Goal: Task Accomplishment & Management: Manage account settings

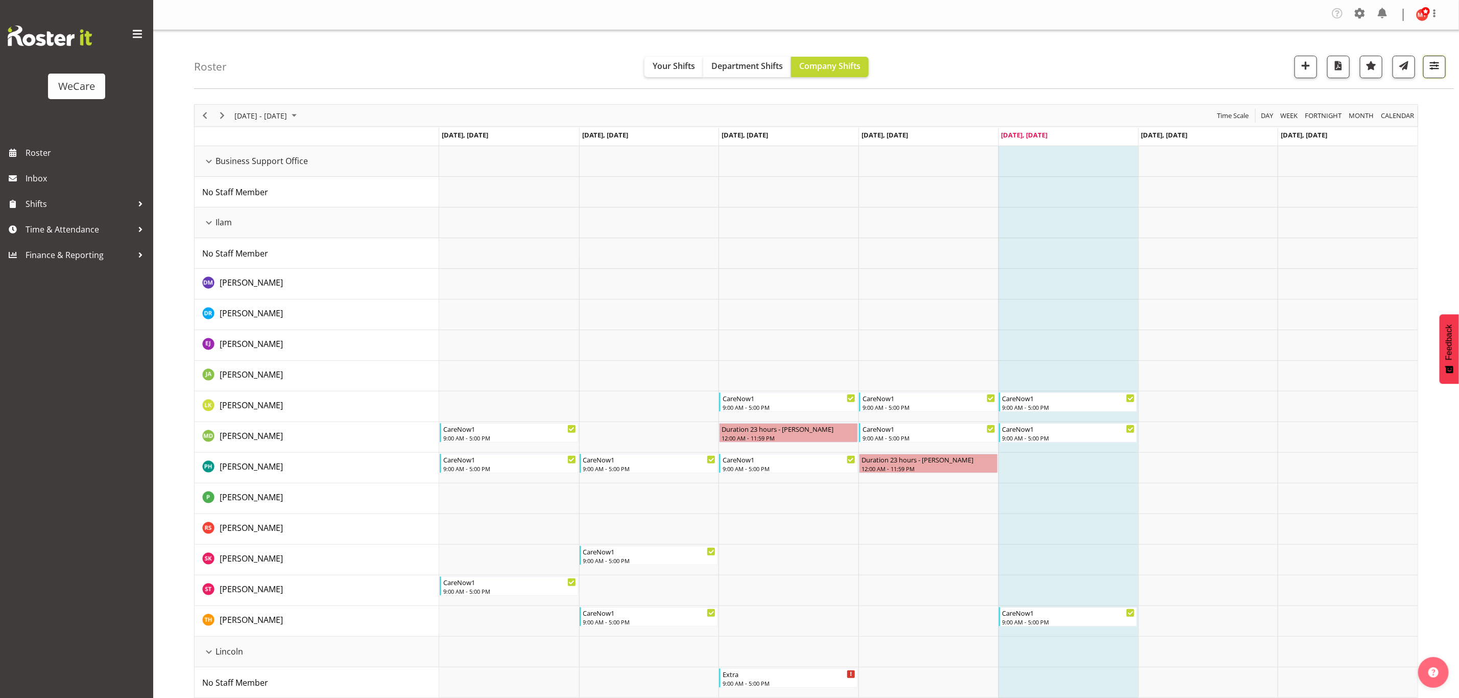
click at [1434, 66] on span "button" at bounding box center [1434, 65] width 13 height 13
click at [1362, 127] on span "1 Departments" at bounding box center [1372, 129] width 65 height 12
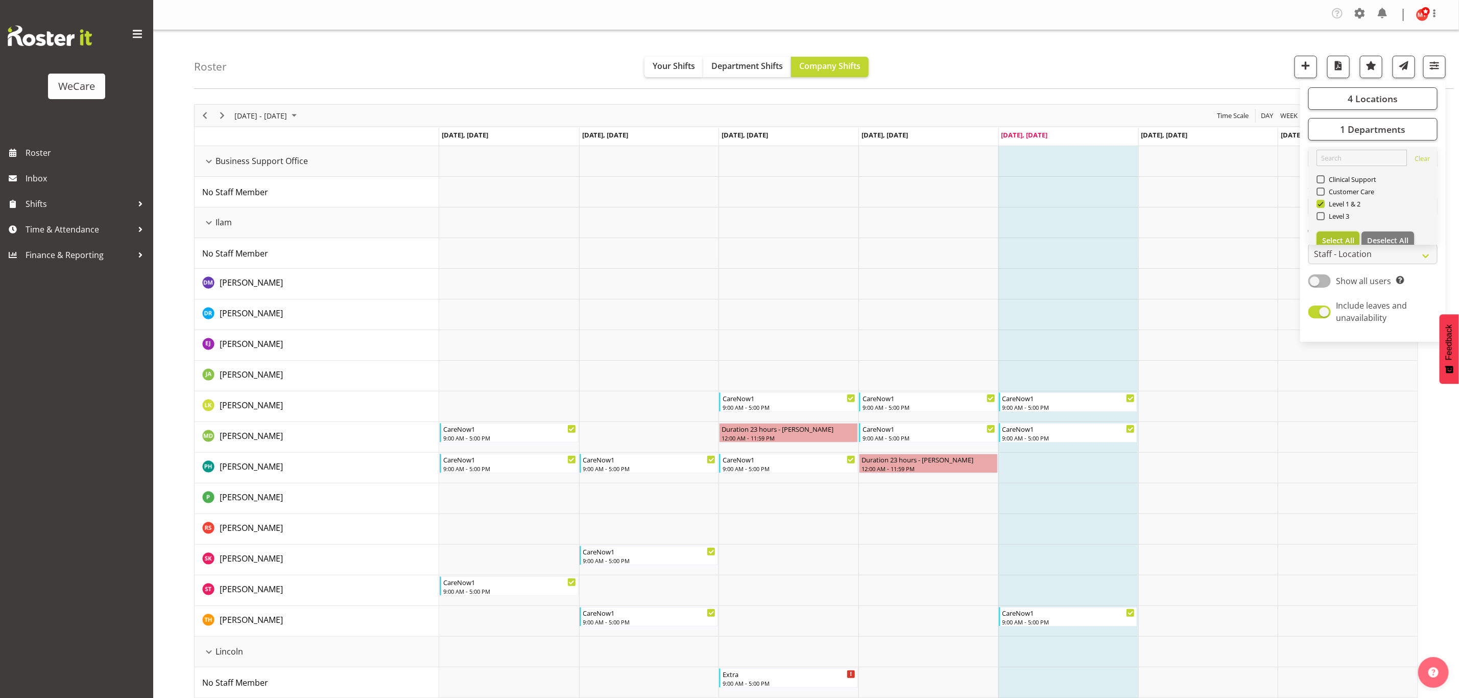
click at [1326, 237] on span "Select All" at bounding box center [1339, 240] width 32 height 10
checkbox input "true"
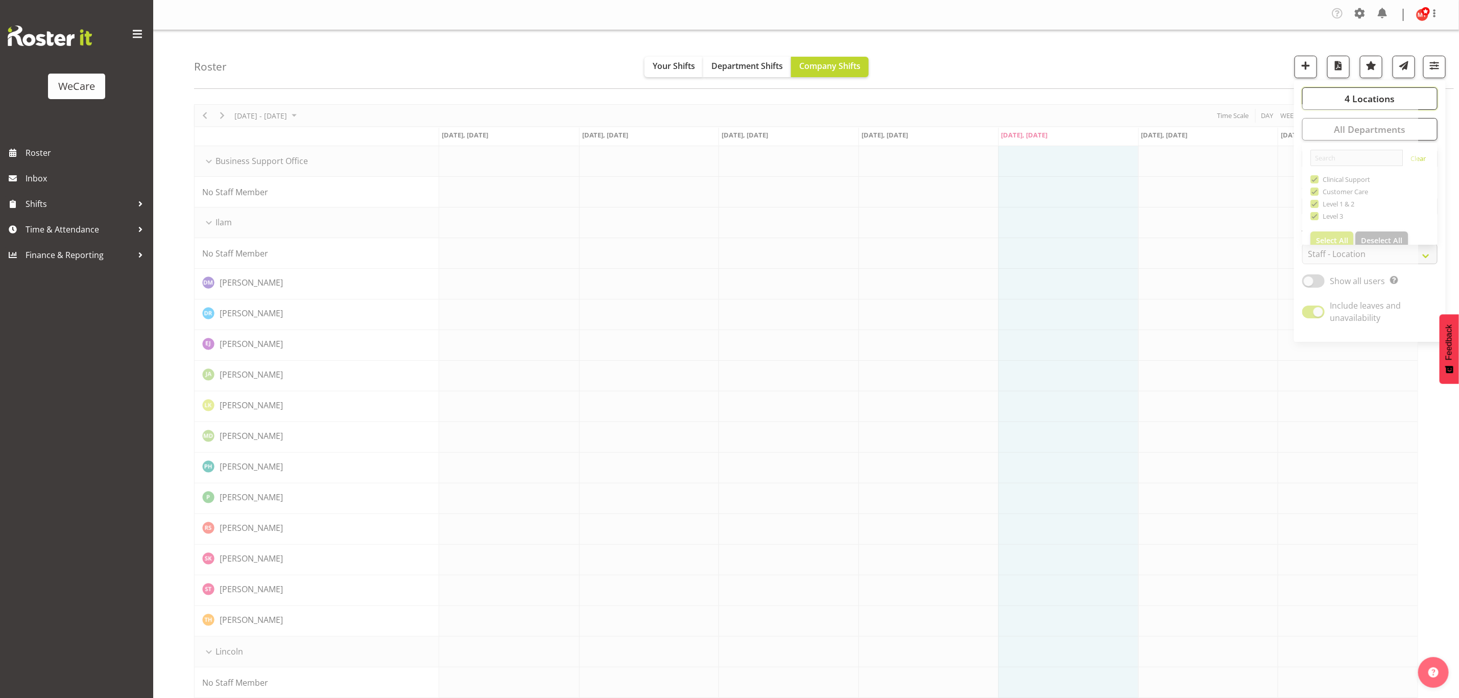
click at [1358, 100] on span "4 Locations" at bounding box center [1370, 98] width 50 height 12
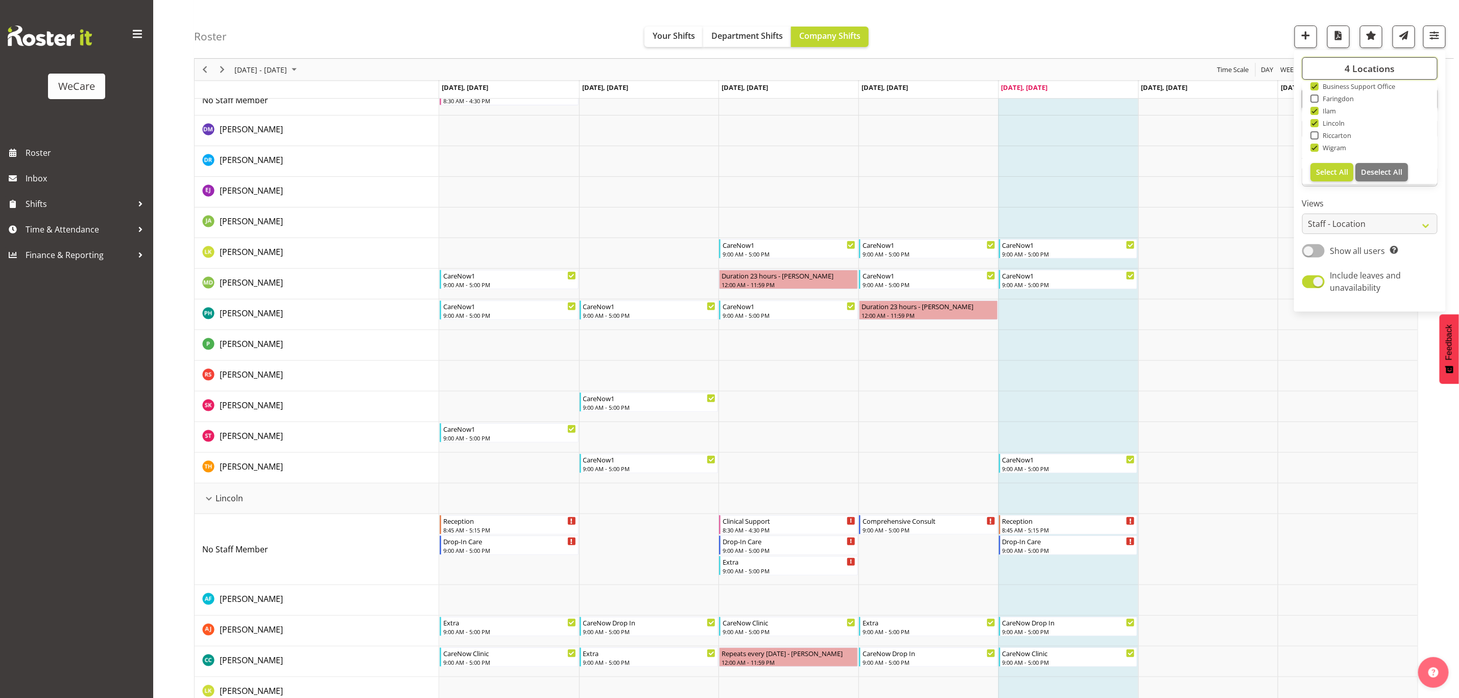
scroll to position [35, 0]
click at [1381, 139] on div "Riccarton" at bounding box center [1371, 133] width 120 height 12
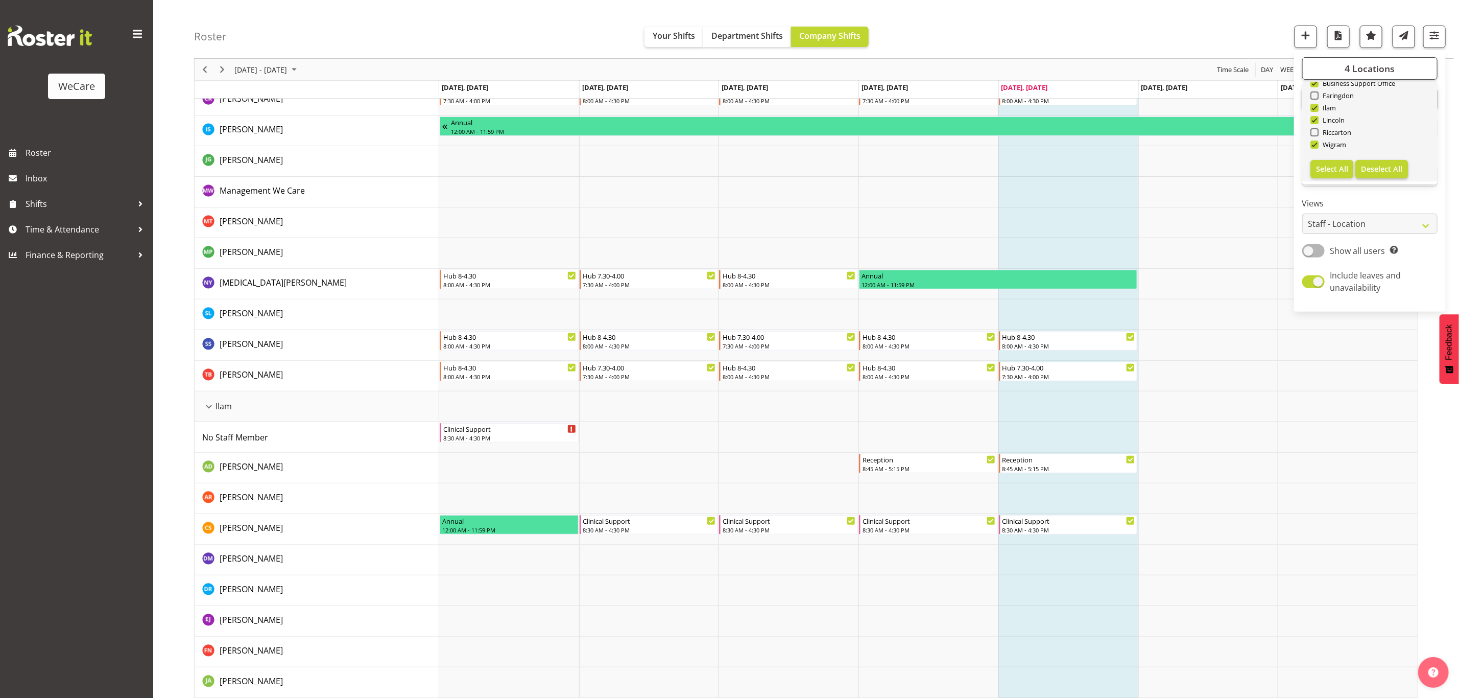
scroll to position [0, 0]
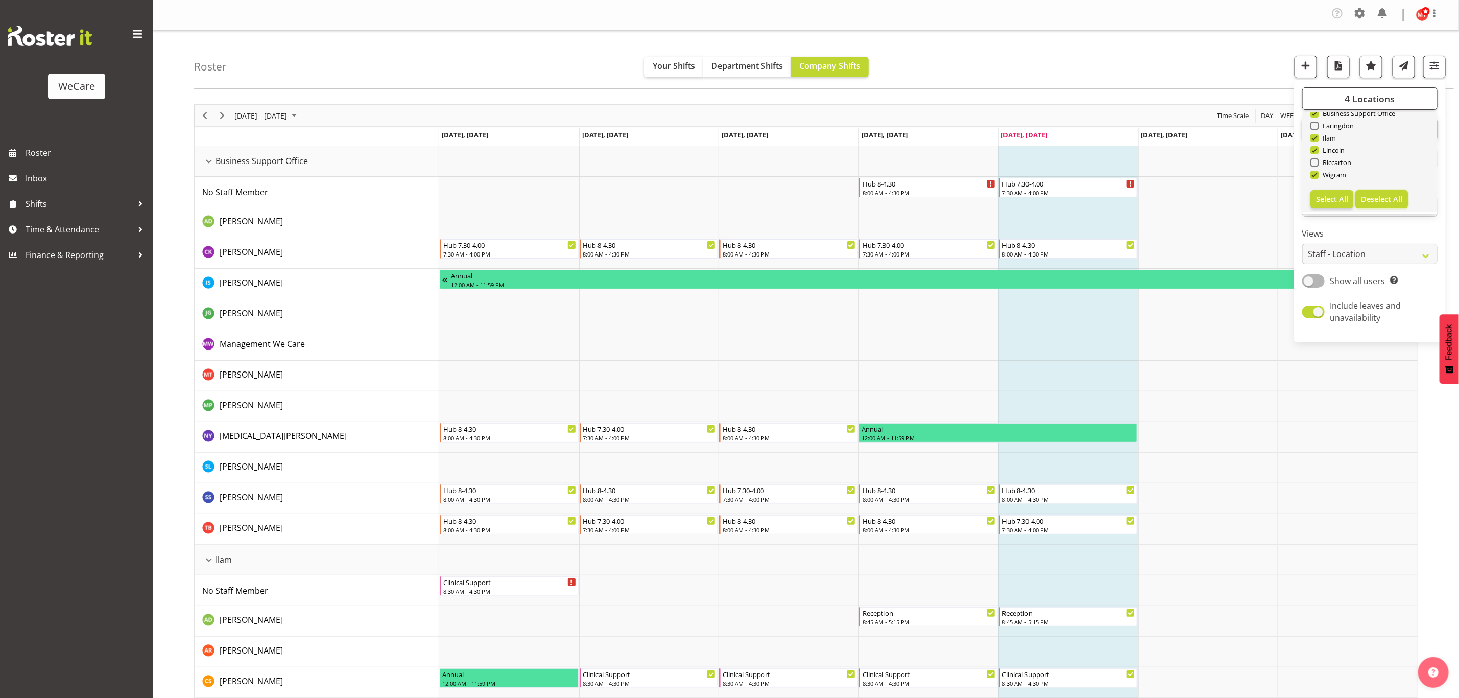
click at [1372, 195] on span "Deselect All" at bounding box center [1381, 199] width 41 height 10
checkbox input "false"
click at [1319, 174] on span "Wigram" at bounding box center [1333, 175] width 28 height 8
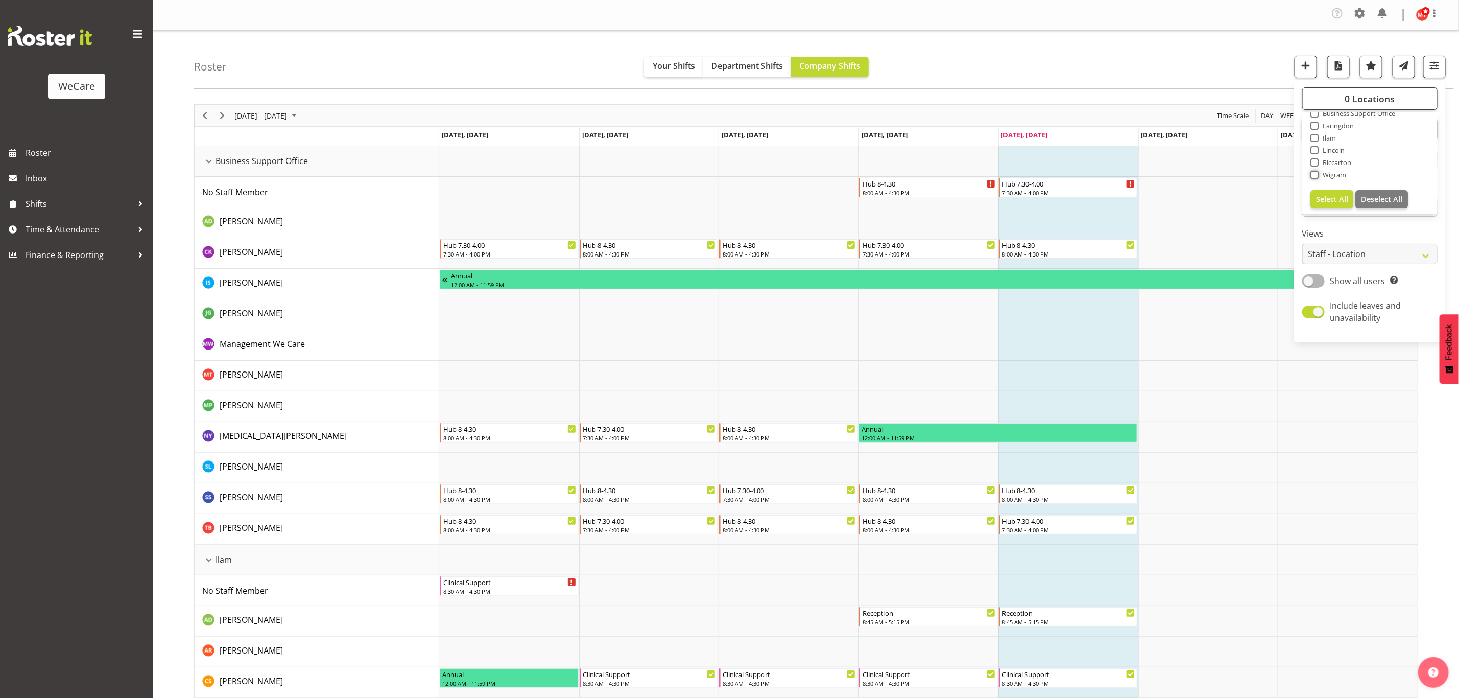
click at [1317, 174] on input "Wigram" at bounding box center [1314, 175] width 7 height 7
checkbox input "true"
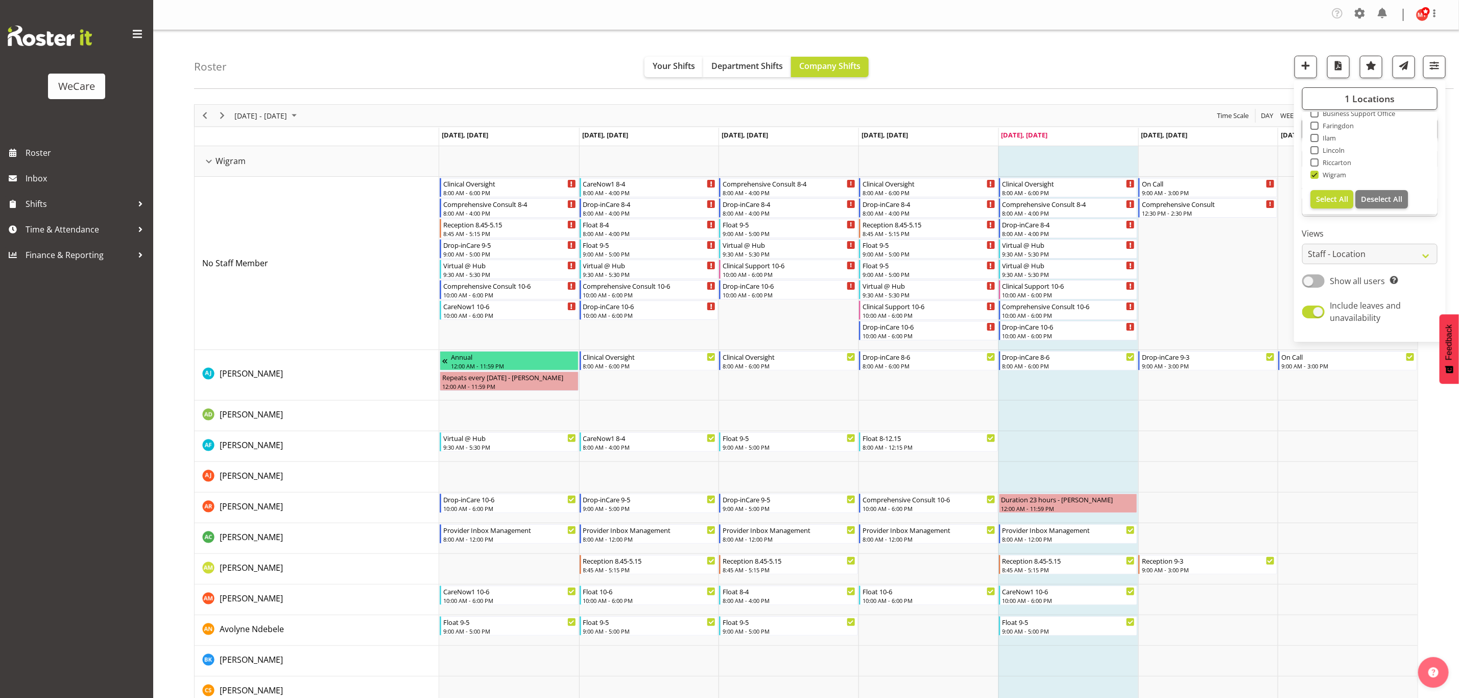
click at [1108, 61] on div "Roster Your Shifts Department Shifts Company Shifts 1 Locations Clear Business …" at bounding box center [824, 59] width 1260 height 59
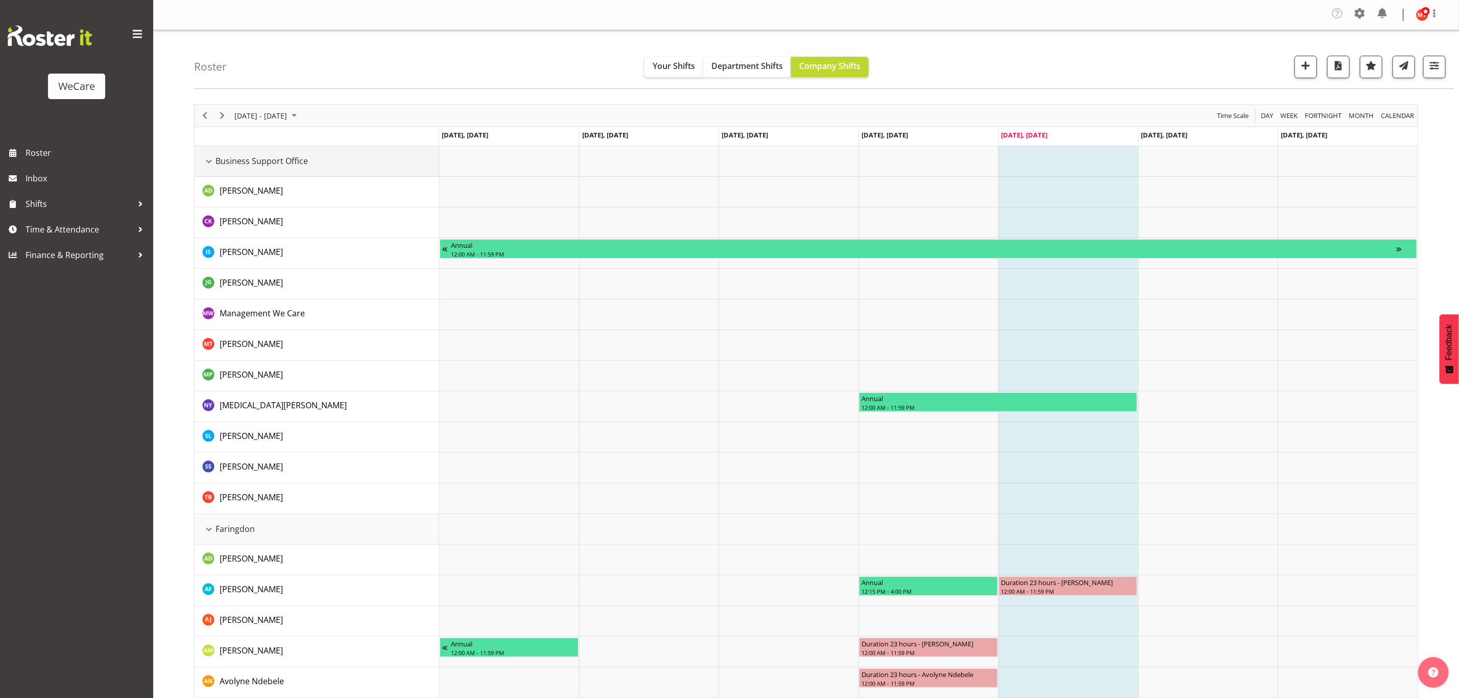
click at [208, 157] on div "Business Support Office resource" at bounding box center [208, 161] width 13 height 13
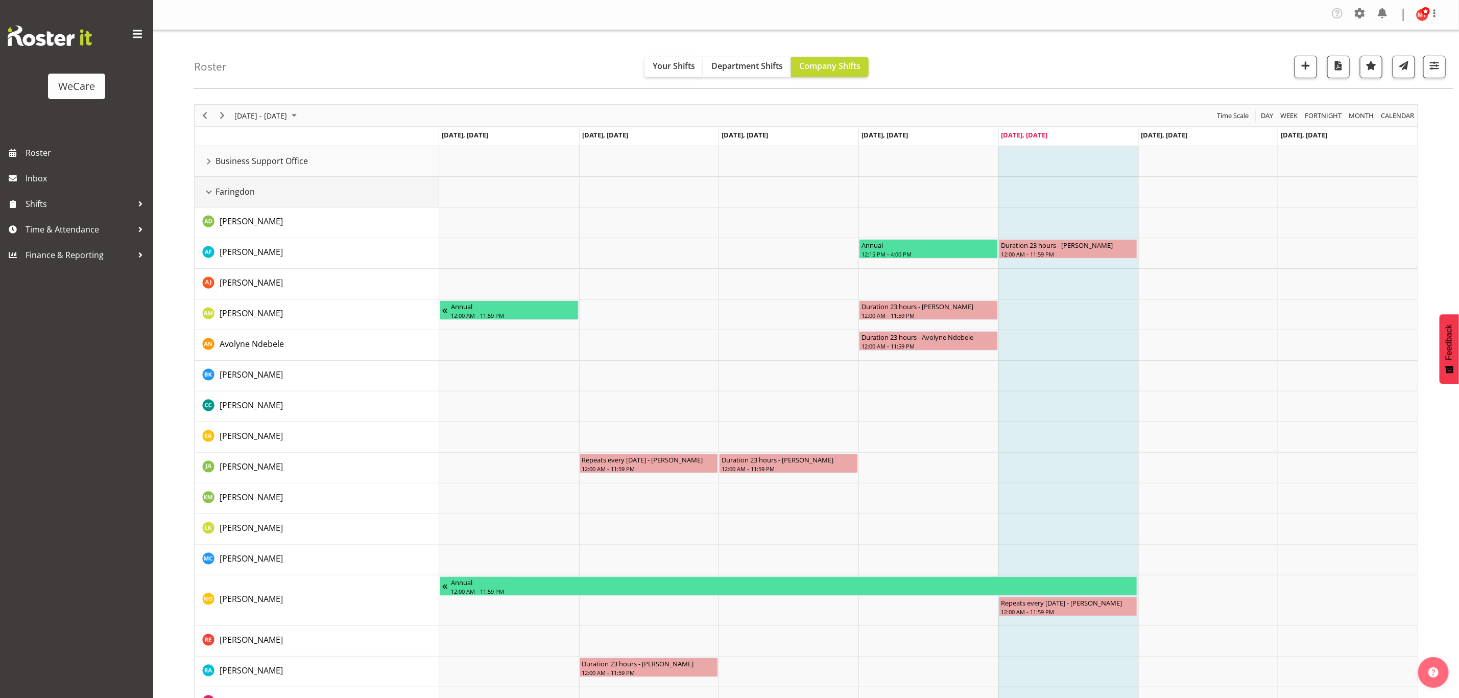
click at [207, 194] on div "Faringdon resource" at bounding box center [208, 191] width 13 height 13
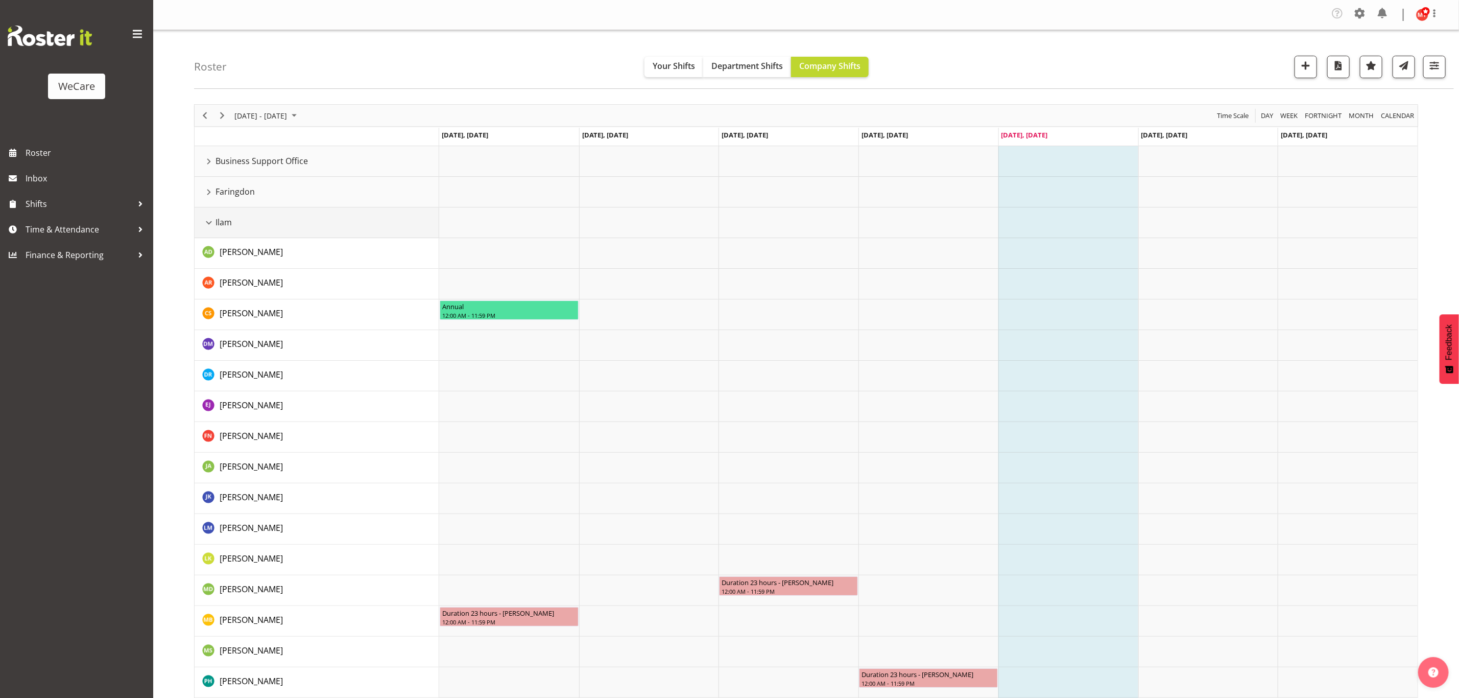
click at [206, 219] on div "Ilam resource" at bounding box center [208, 222] width 13 height 13
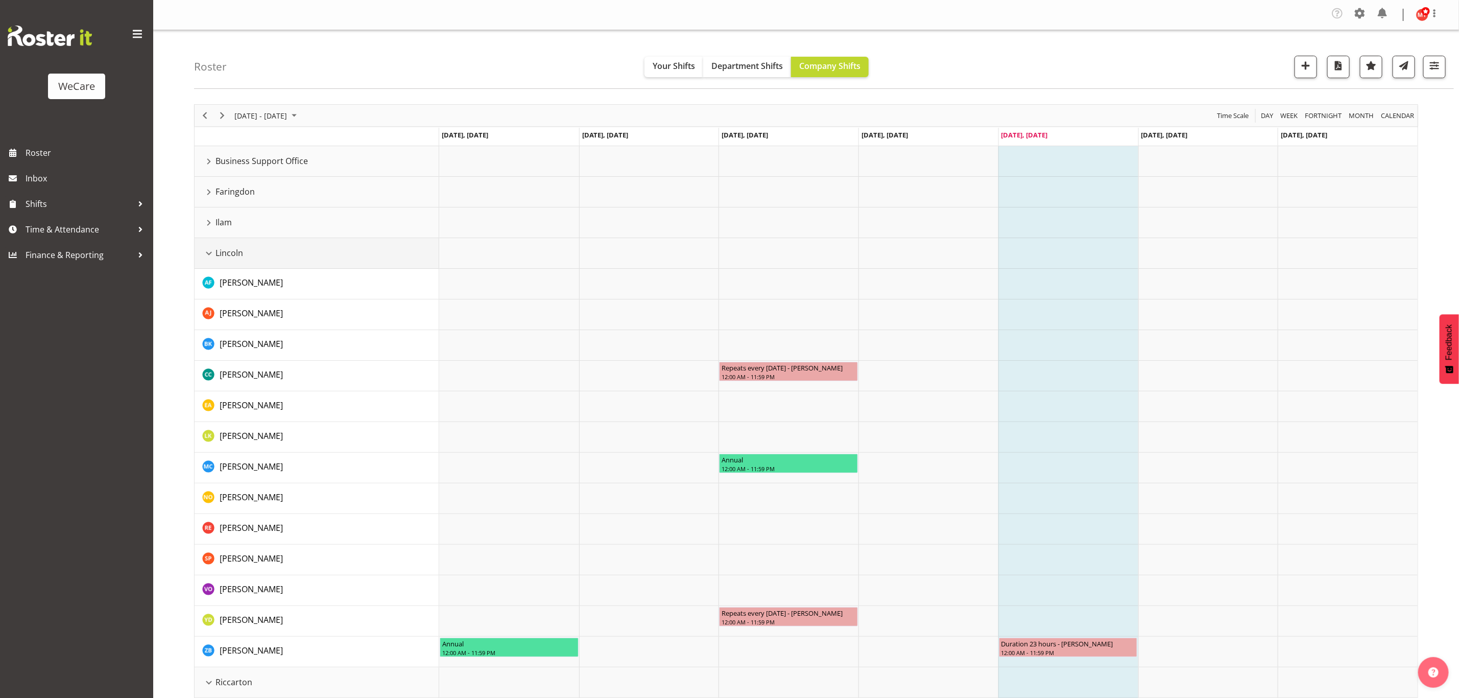
click at [207, 253] on div "Lincoln resource" at bounding box center [208, 253] width 13 height 13
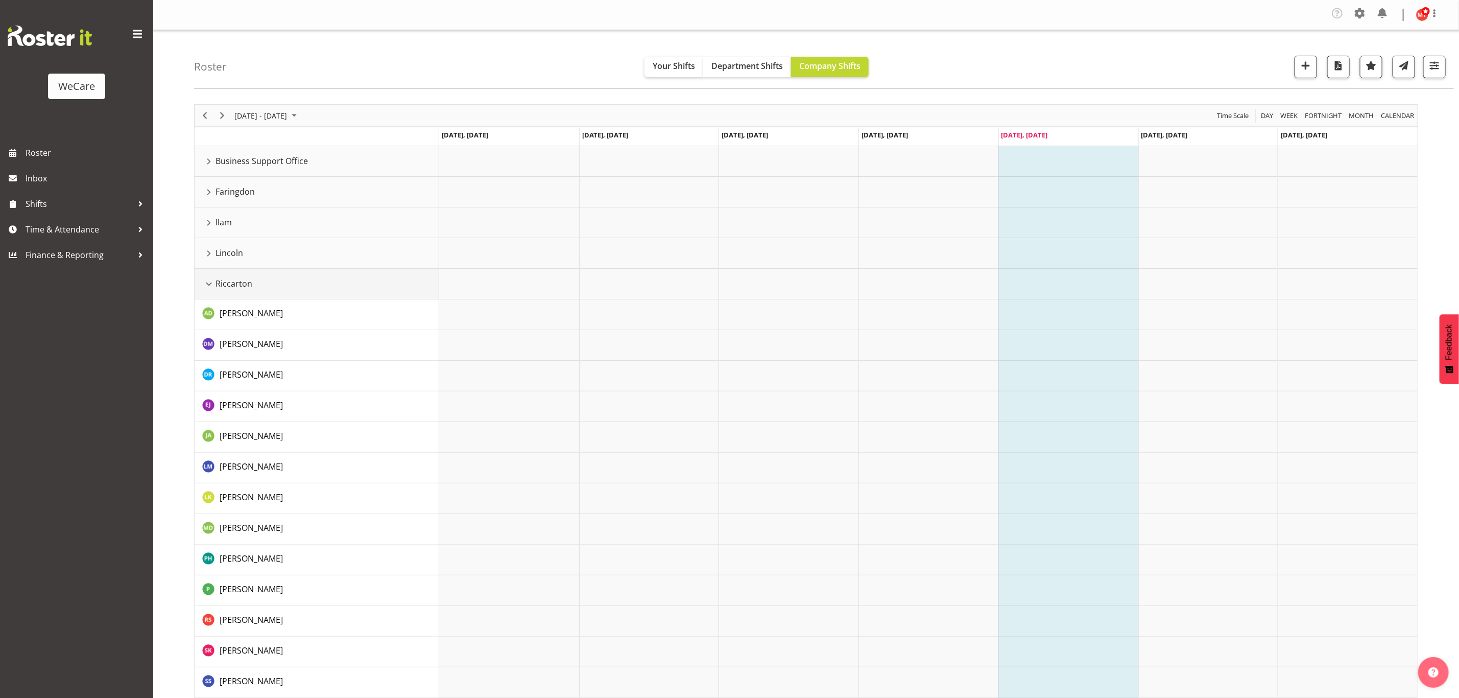
click at [210, 286] on div "Riccarton resource" at bounding box center [208, 283] width 13 height 13
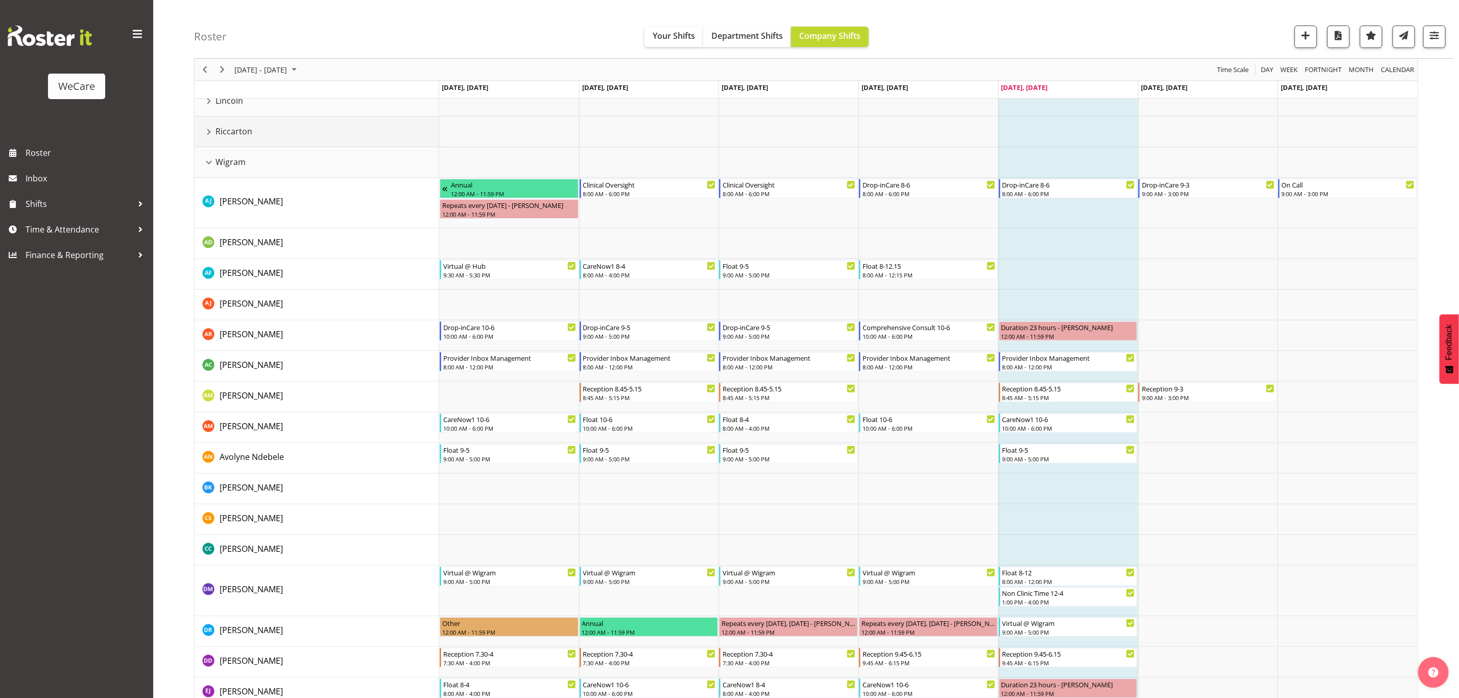
scroll to position [153, 0]
click at [226, 68] on span "Next" at bounding box center [222, 69] width 12 height 13
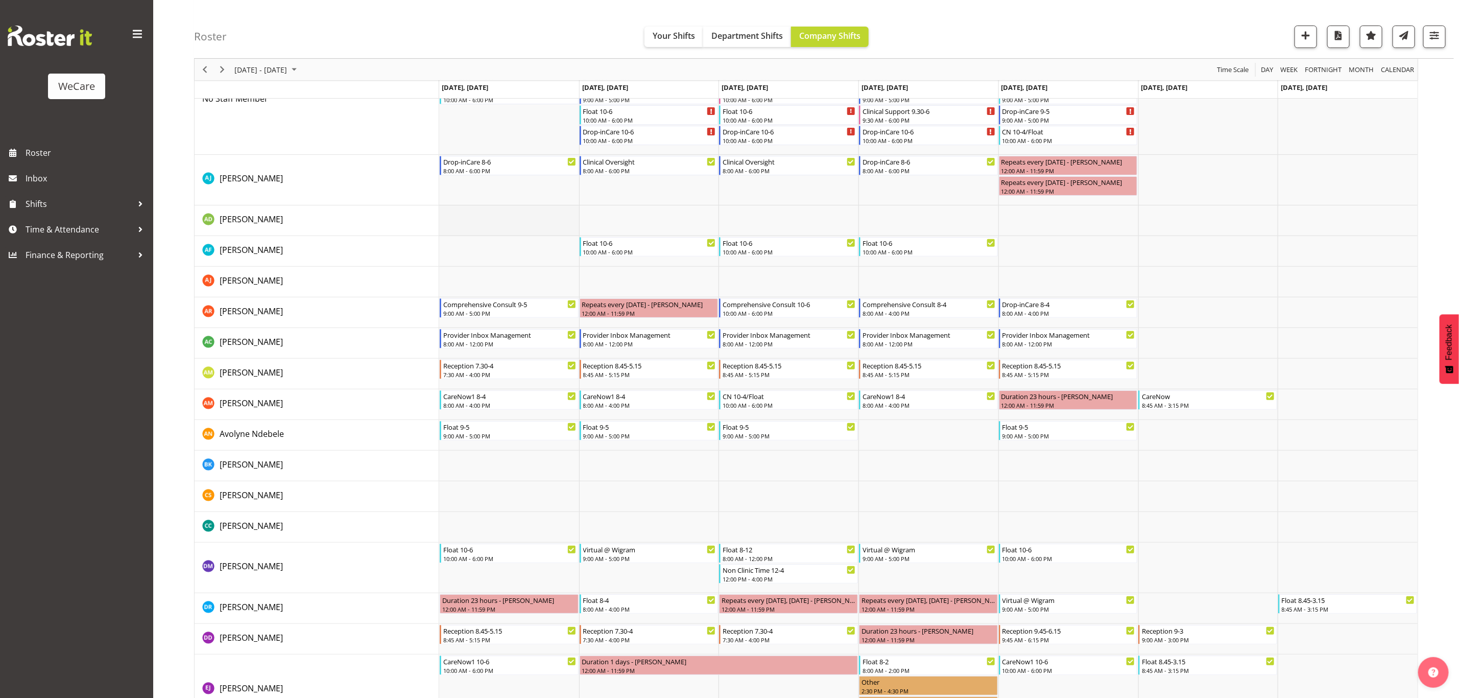
scroll to position [153, 0]
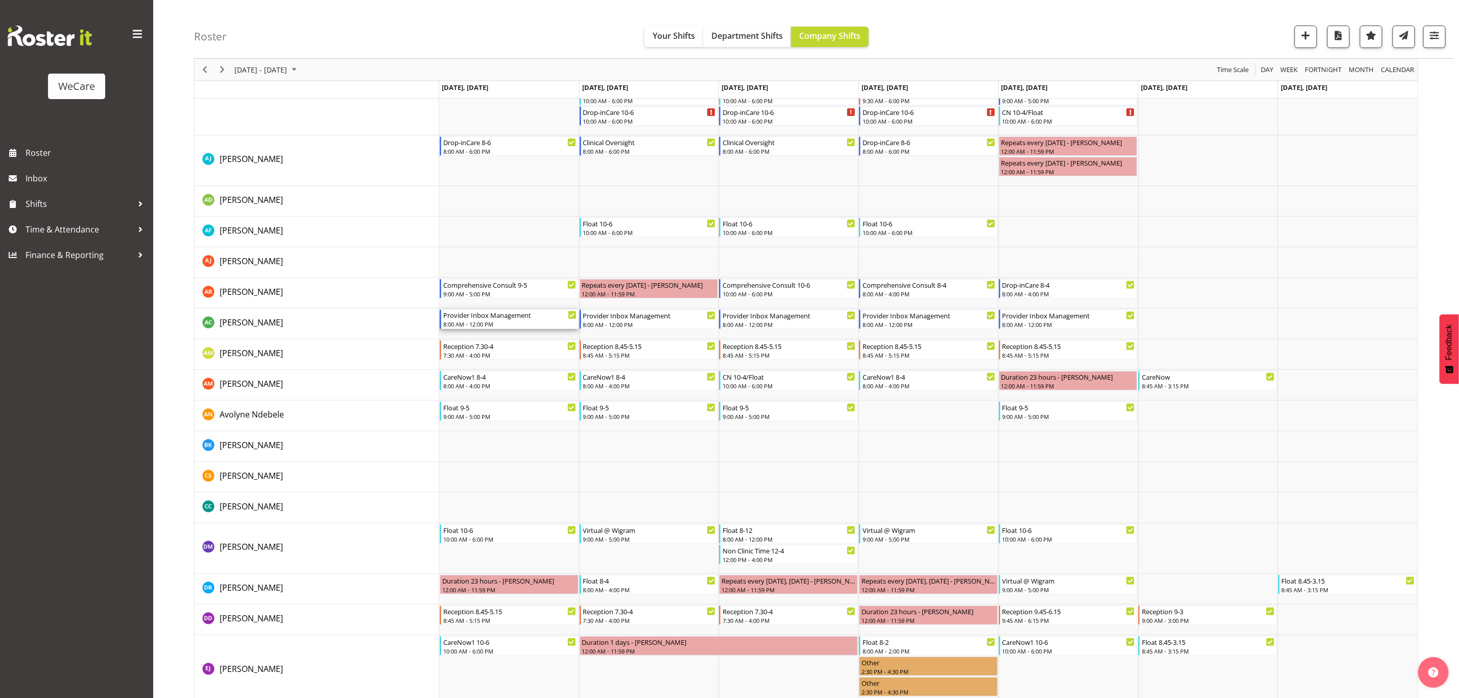
click at [551, 321] on div "8:00 AM - 12:00 PM" at bounding box center [509, 324] width 133 height 8
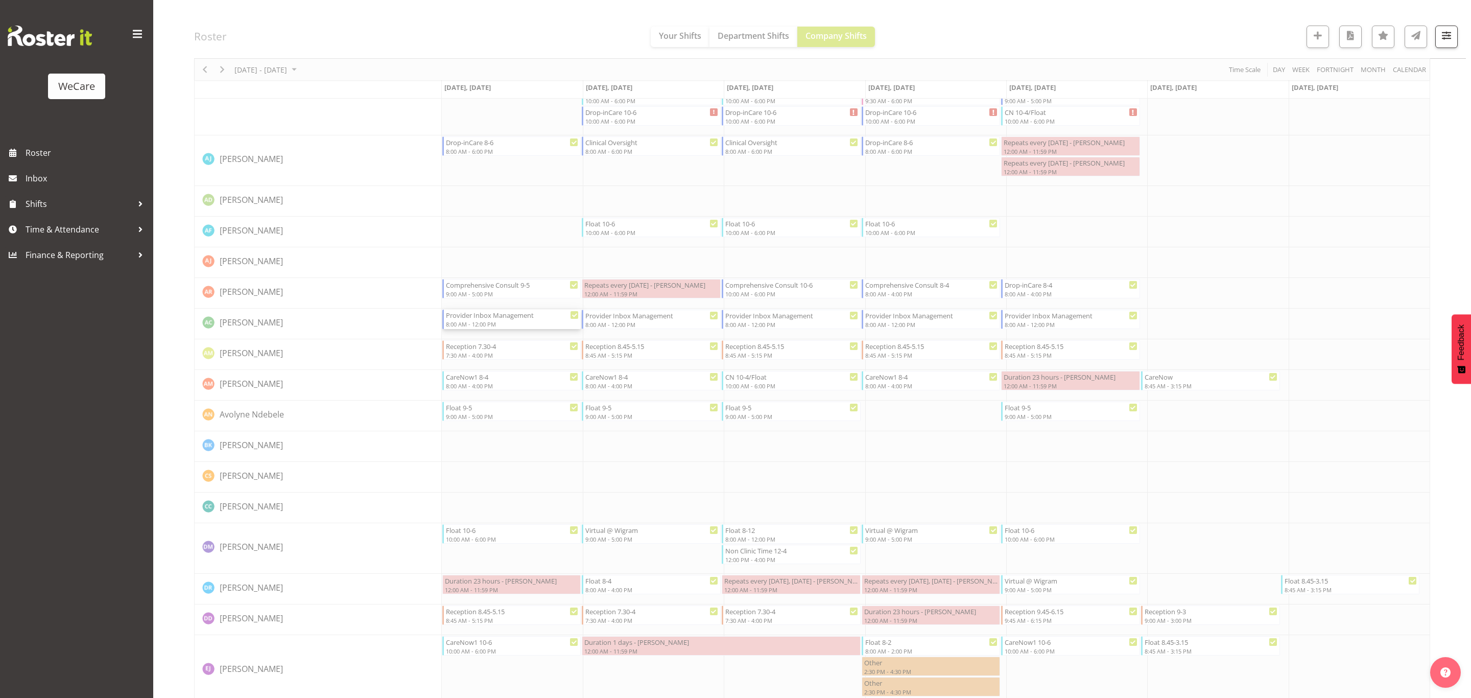
select select "8"
select select "2025"
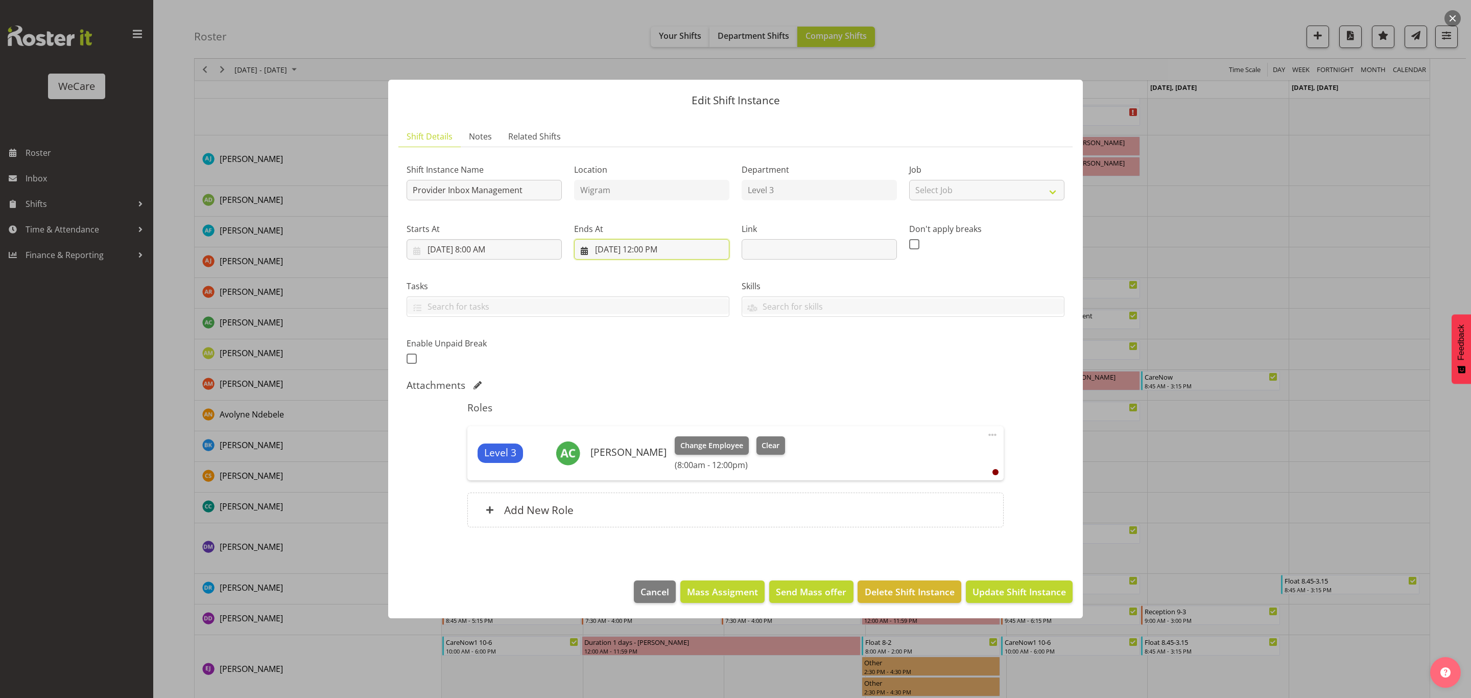
click at [662, 250] on input "[DATE] 12:00 PM" at bounding box center [651, 249] width 155 height 20
click at [650, 465] on select "00 01 02 03 04 05 06 07 08 09 10 11 12 13 14 15 16 17 18 19 20 21 22 23" at bounding box center [652, 465] width 23 height 20
select select "13"
click at [641, 455] on select "00 01 02 03 04 05 06 07 08 09 10 11 12 13 14 15 16 17 18 19 20 21 22 23" at bounding box center [652, 465] width 23 height 20
type input "[DATE] 1:00 PM"
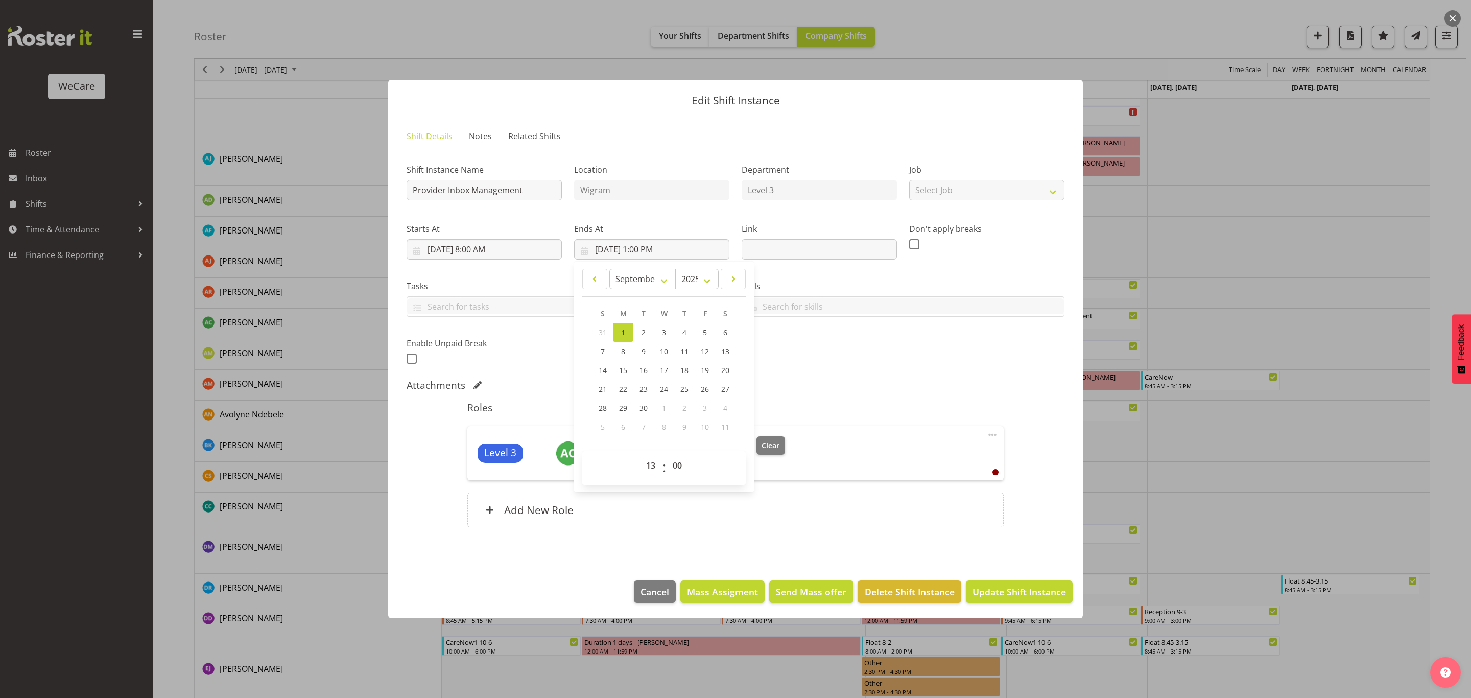
click at [923, 376] on div "Shift Instance Name Provider Inbox Management Location Wigram Department Level …" at bounding box center [736, 347] width 658 height 384
click at [988, 591] on span "Update Shift Instance" at bounding box center [1019, 591] width 93 height 13
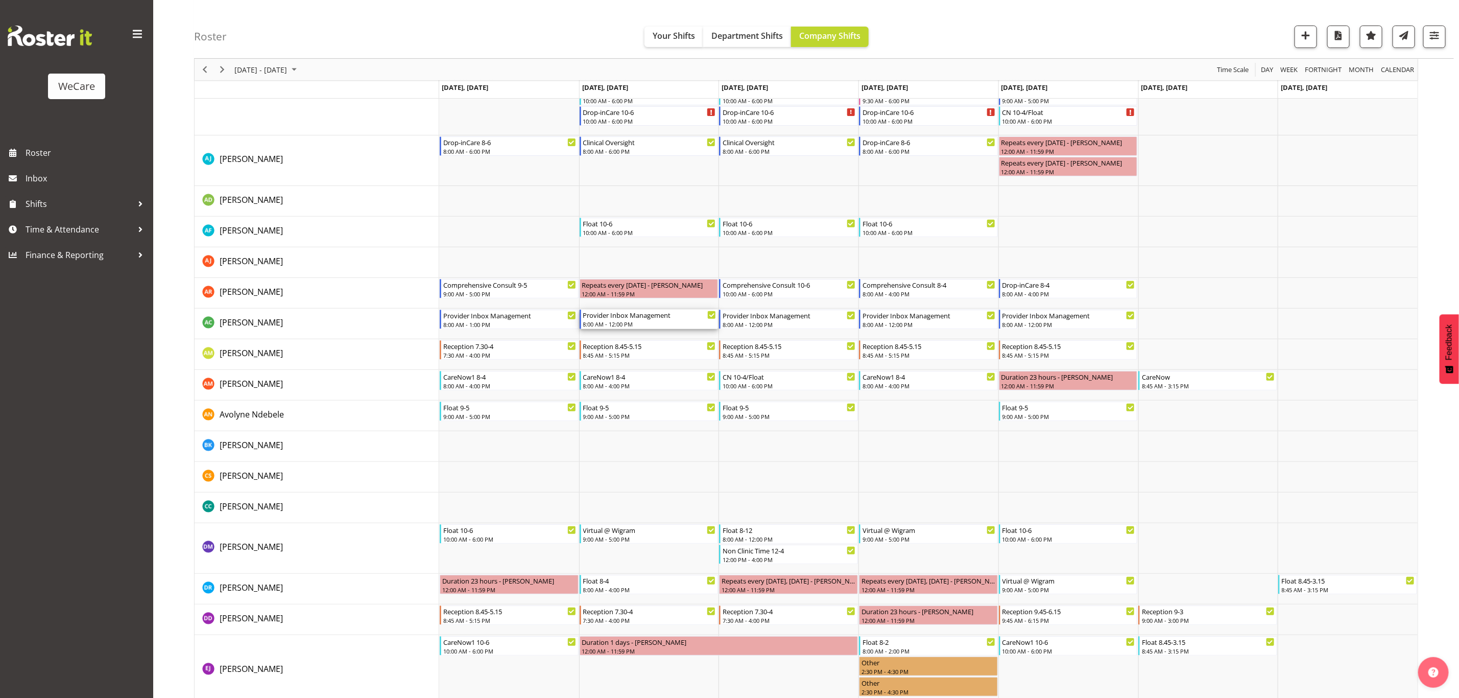
click at [682, 319] on div "Provider Inbox Management" at bounding box center [649, 315] width 133 height 10
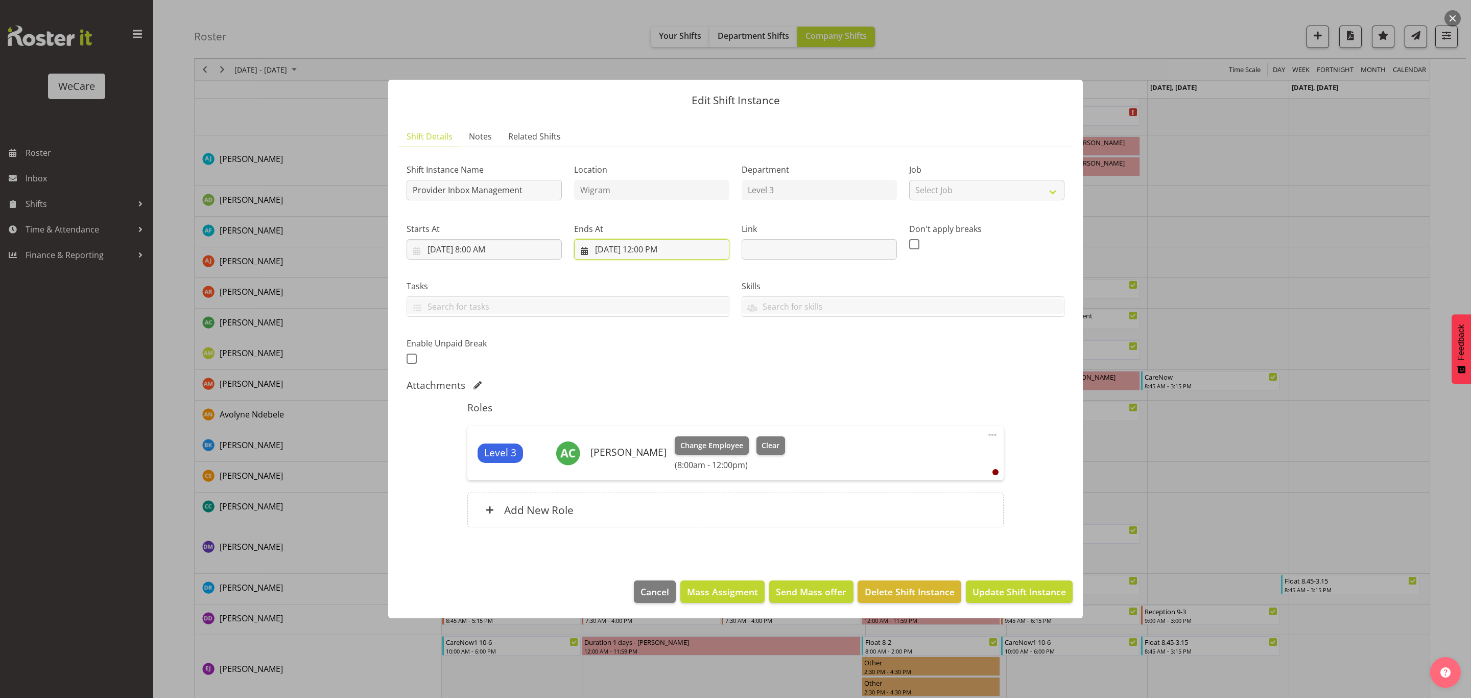
click at [673, 255] on input "[DATE] 12:00 PM" at bounding box center [651, 249] width 155 height 20
click at [645, 466] on select "00 01 02 03 04 05 06 07 08 09 10 11 12 13 14 15 16 17 18 19 20 21 22 23" at bounding box center [652, 465] width 23 height 20
select select "11"
click at [641, 455] on select "00 01 02 03 04 05 06 07 08 09 10 11 12 13 14 15 16 17 18 19 20 21 22 23" at bounding box center [652, 465] width 23 height 20
type input "[DATE] 11:00 AM"
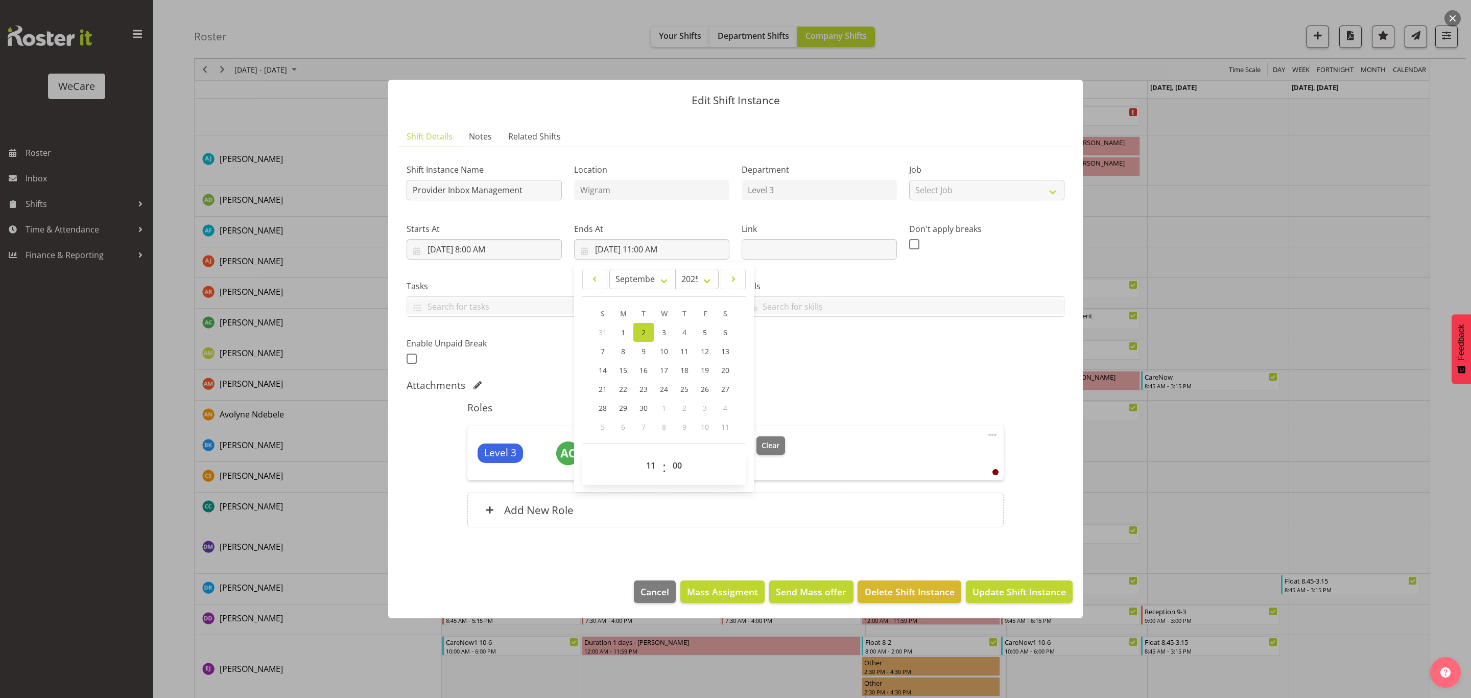
click at [885, 460] on div "Level 3 [PERSON_NAME] Change Employee Clear (8:00am - 11:00am)" at bounding box center [735, 453] width 515 height 34
click at [988, 592] on span "Update Shift Instance" at bounding box center [1019, 591] width 93 height 13
